Goal: Find specific page/section: Find specific page/section

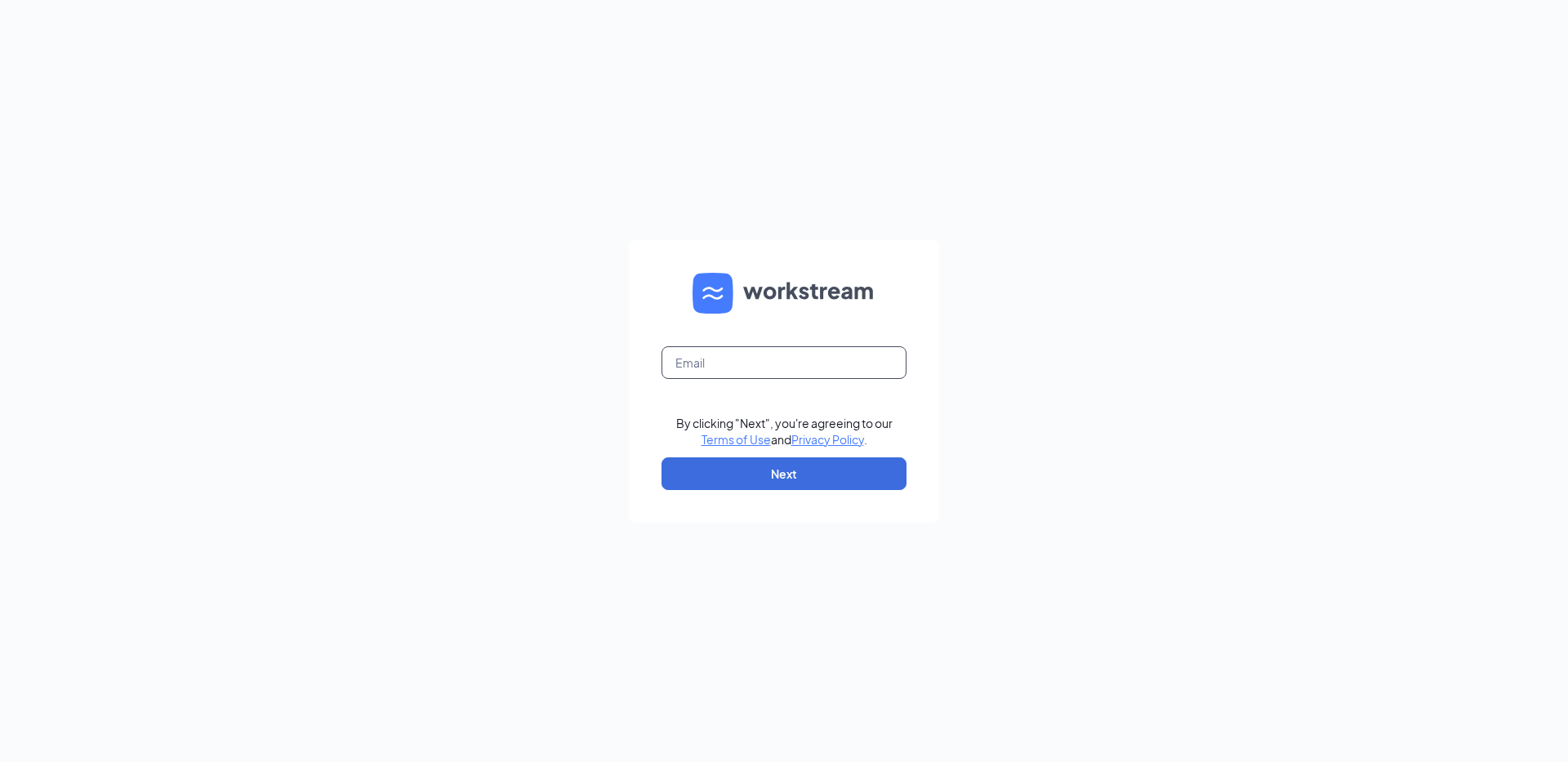
click at [727, 370] on input "text" at bounding box center [784, 362] width 245 height 32
type input "4419jjstore@mercurialis.net"
click at [757, 473] on button "Next" at bounding box center [784, 473] width 245 height 32
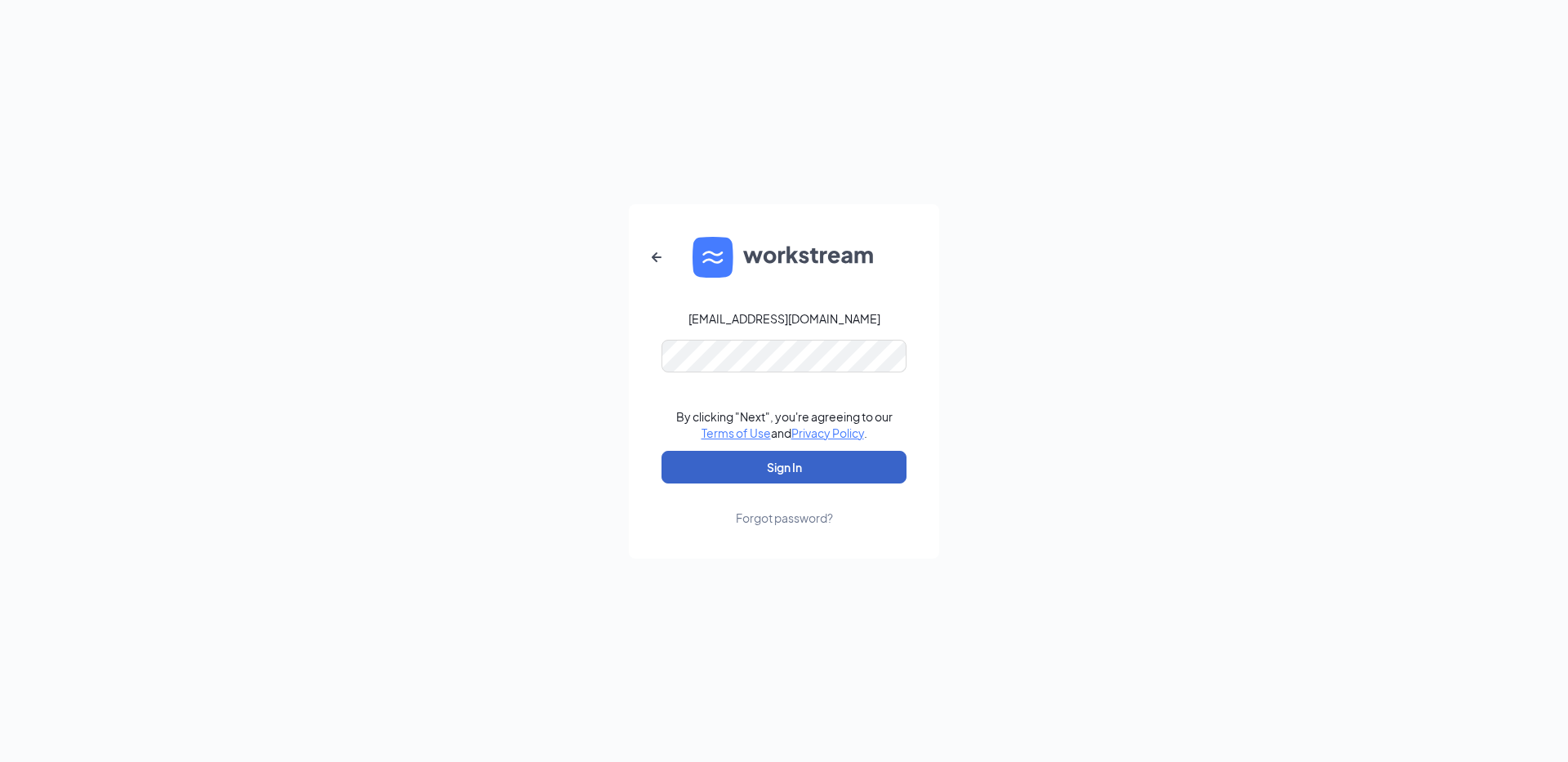
click at [753, 478] on button "Sign In" at bounding box center [784, 467] width 245 height 32
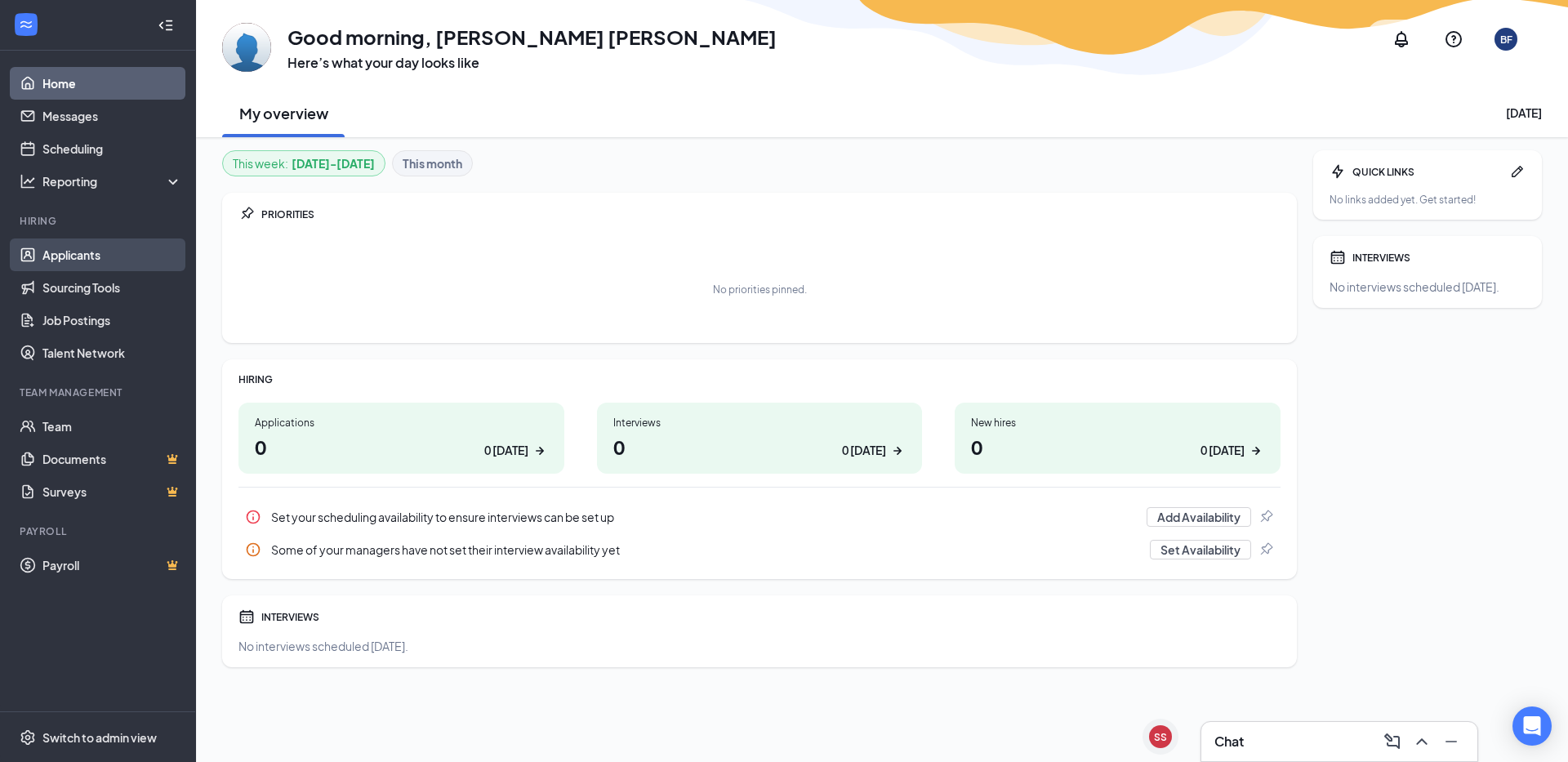
click at [140, 256] on link "Applicants" at bounding box center [113, 254] width 140 height 32
